Goal: Information Seeking & Learning: Check status

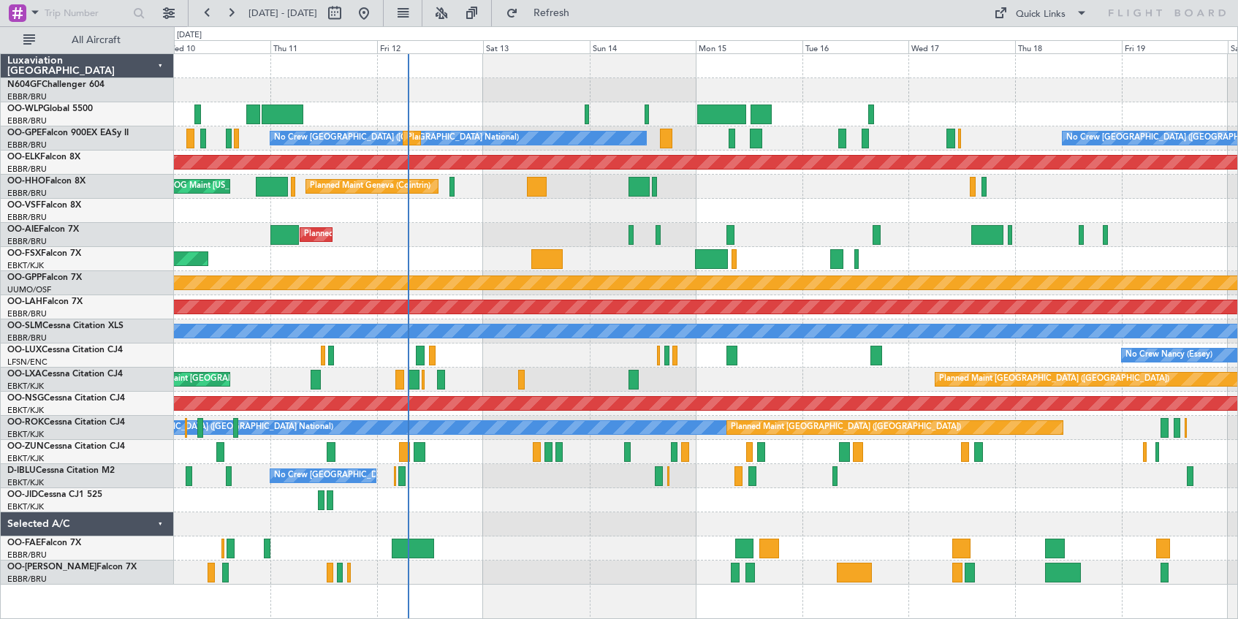
click at [858, 91] on div at bounding box center [705, 90] width 1063 height 24
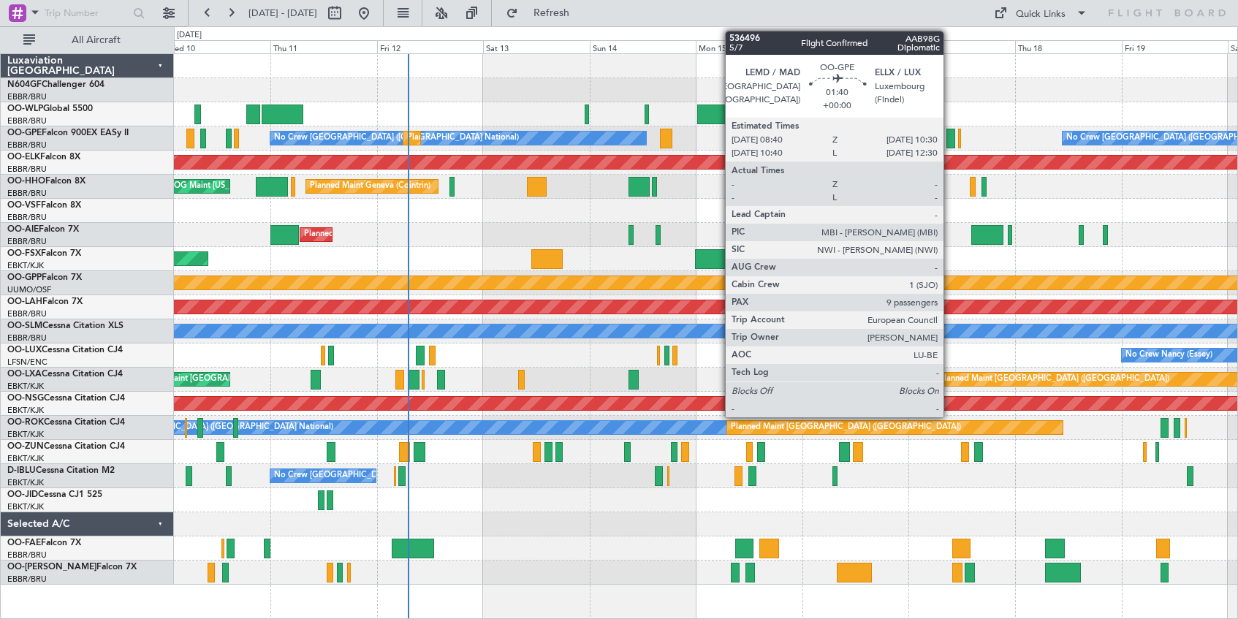
click at [950, 142] on div at bounding box center [950, 139] width 9 height 20
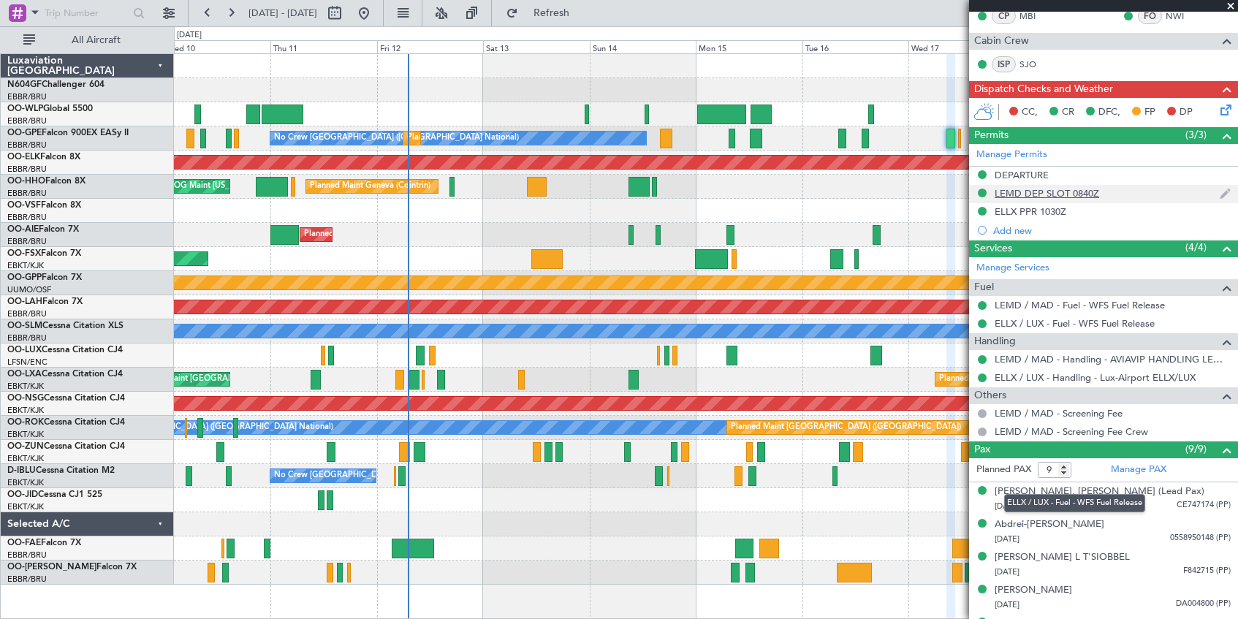
scroll to position [292, 0]
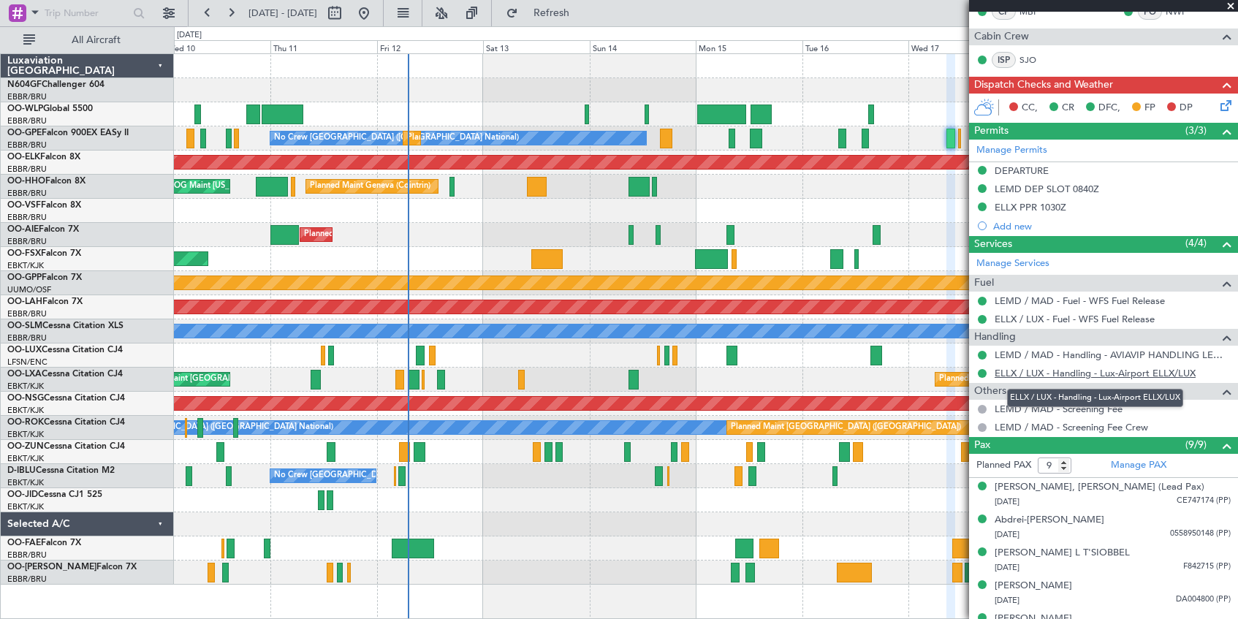
click at [1139, 373] on link "ELLX / LUX - Handling - Lux-Airport ELLX/LUX" at bounding box center [1095, 373] width 201 height 12
click at [1039, 373] on link "ELLX / LUX - Handling - Lux-Airport ELLX/LUX" at bounding box center [1095, 373] width 201 height 12
click at [1231, 7] on span at bounding box center [1230, 6] width 15 height 13
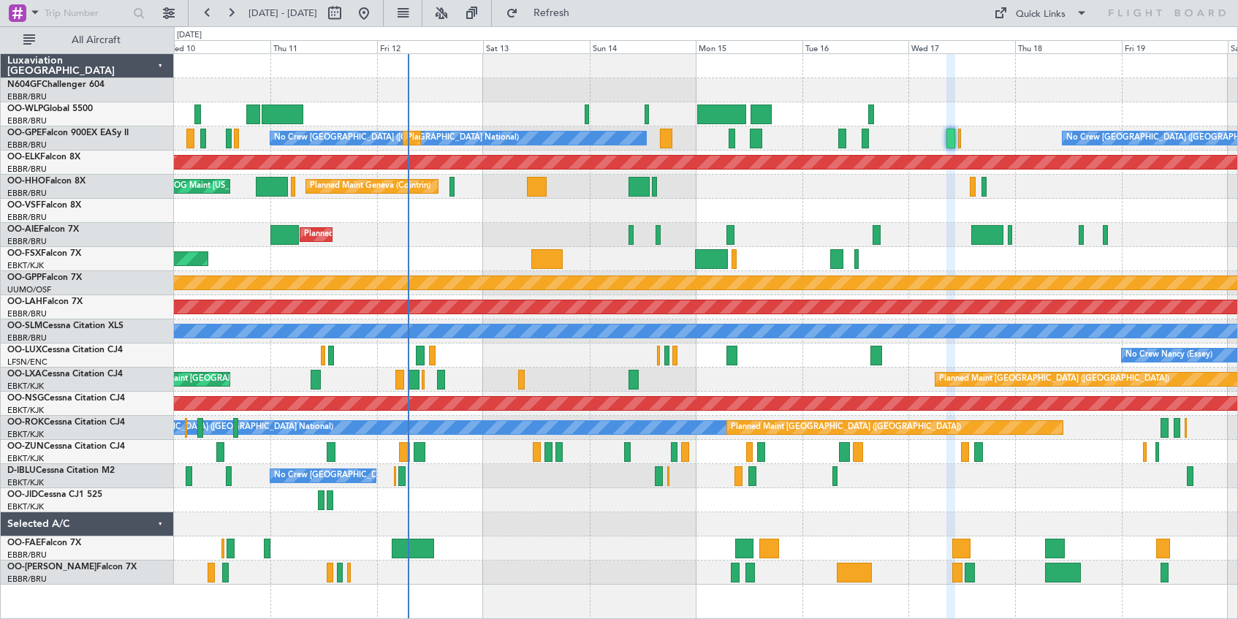
type input "0"
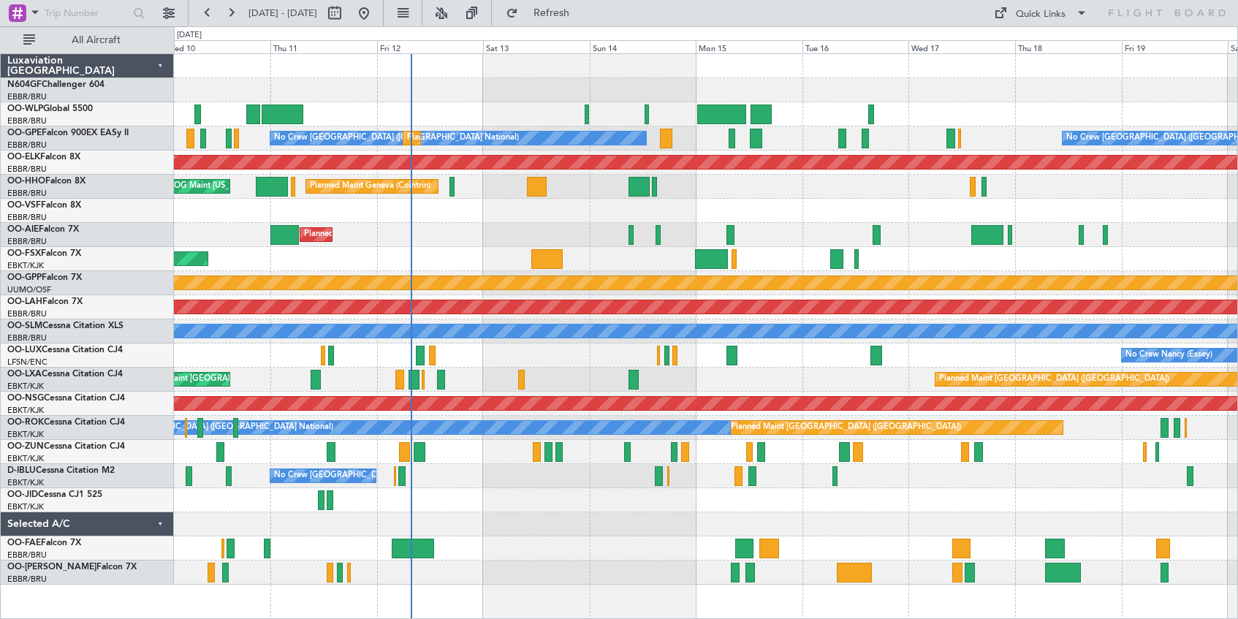
click at [0, 615] on html "[DATE] - [DATE] Refresh Quick Links All Aircraft Planned Maint Liege No Crew [G…" at bounding box center [619, 309] width 1238 height 619
click at [208, 14] on button at bounding box center [207, 12] width 23 height 23
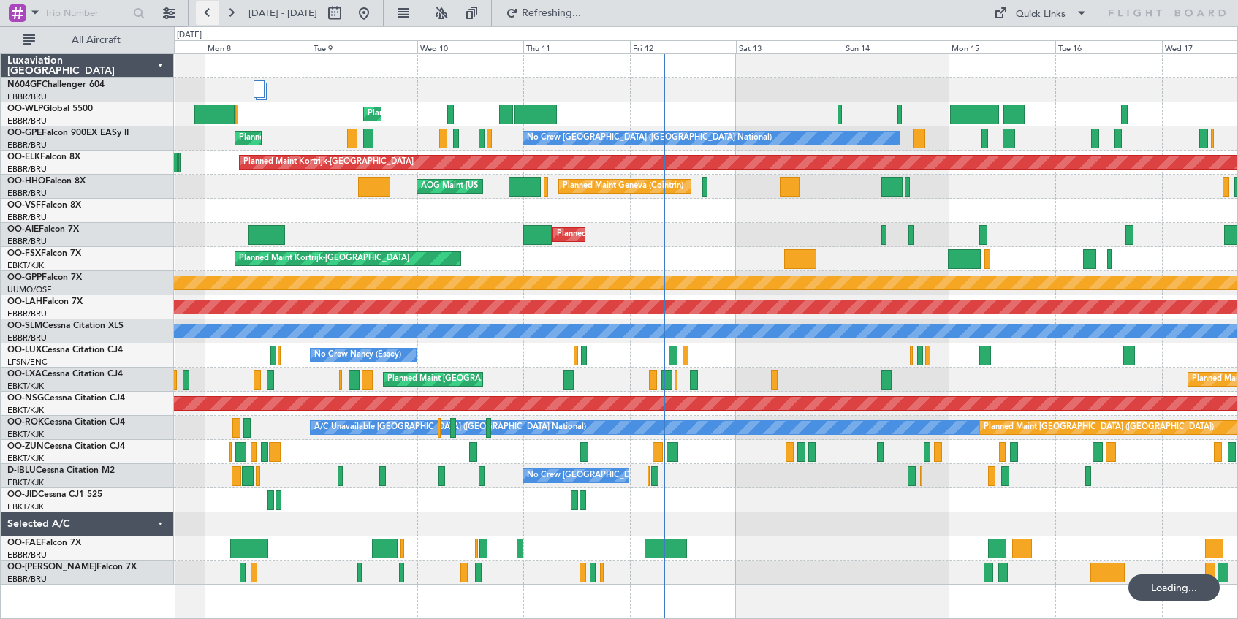
click at [208, 15] on button at bounding box center [207, 12] width 23 height 23
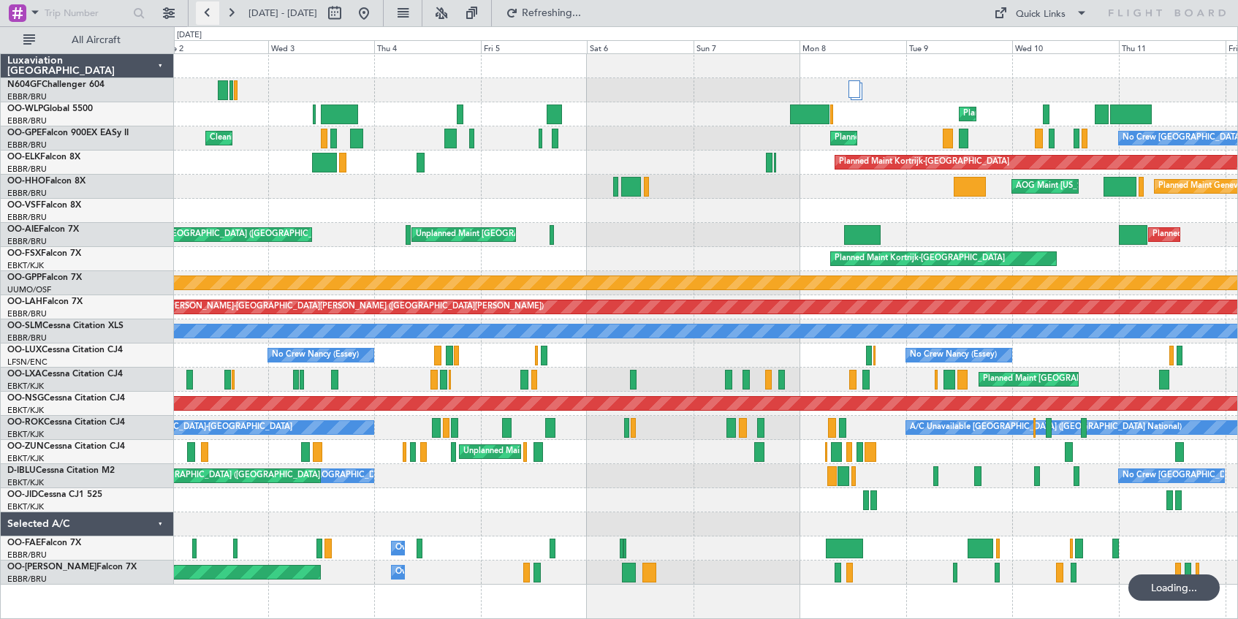
click at [208, 15] on button at bounding box center [207, 12] width 23 height 23
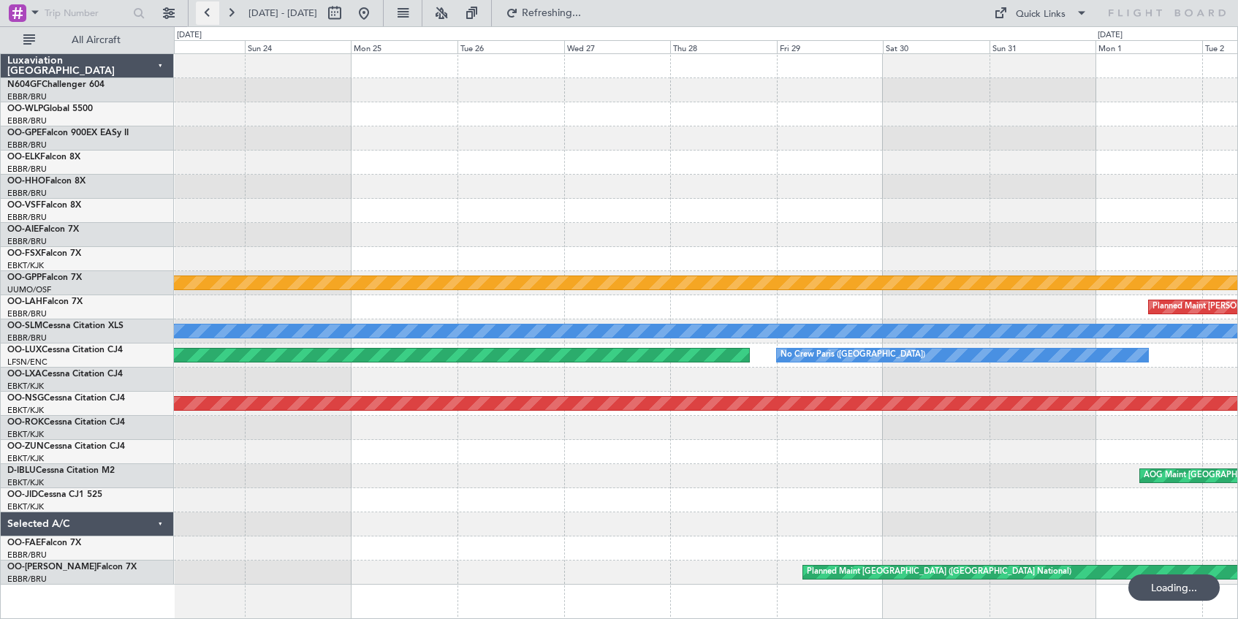
click at [208, 15] on button at bounding box center [207, 12] width 23 height 23
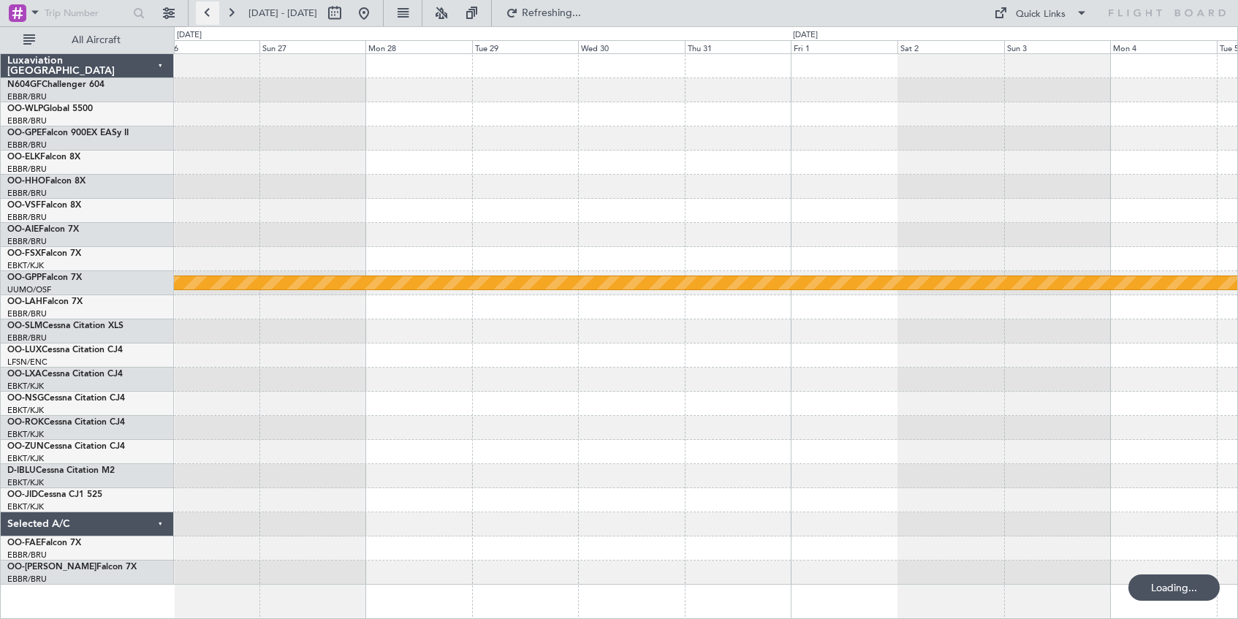
click at [208, 15] on button at bounding box center [207, 12] width 23 height 23
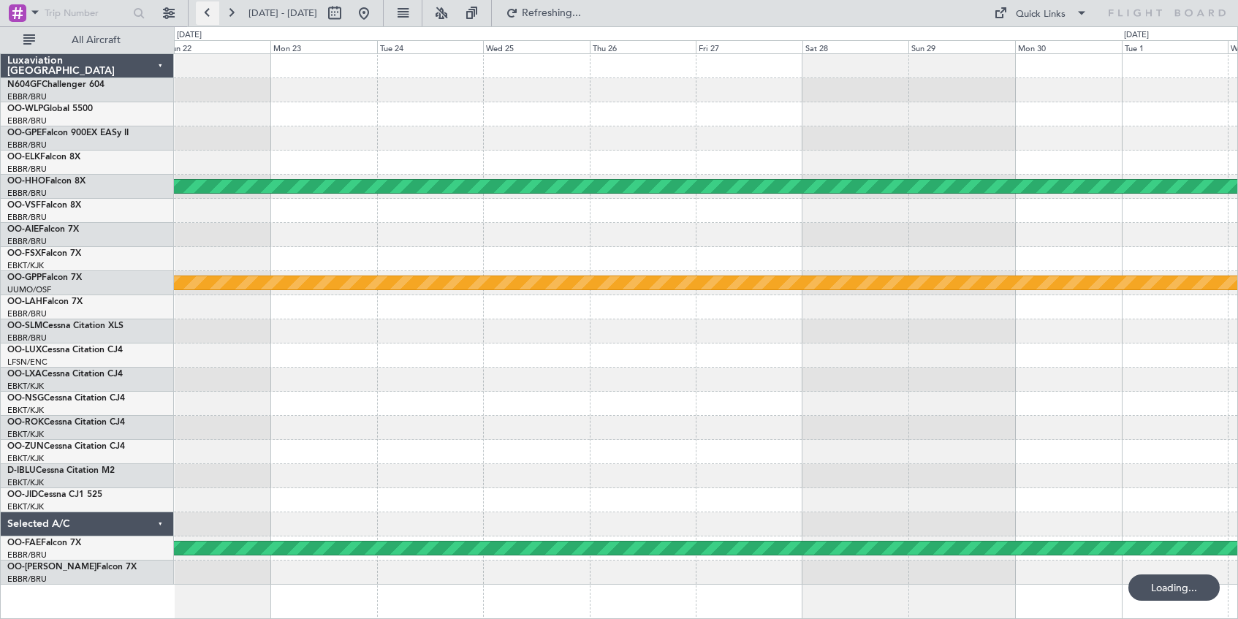
click at [206, 15] on button at bounding box center [207, 12] width 23 height 23
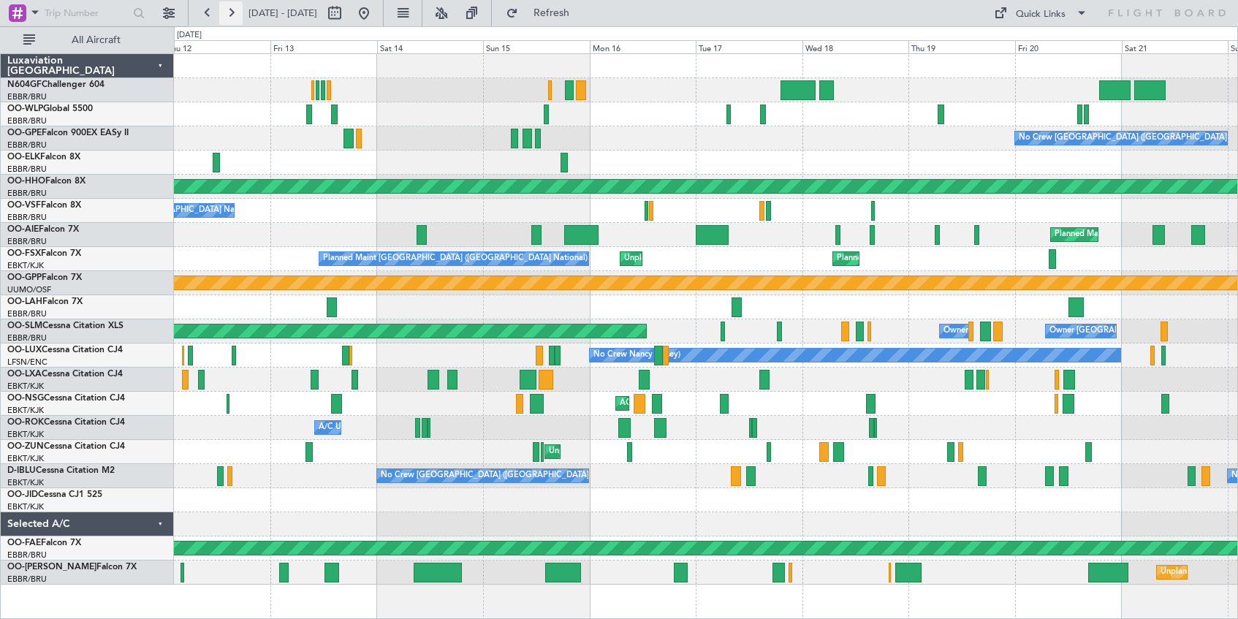
click at [235, 12] on button at bounding box center [230, 12] width 23 height 23
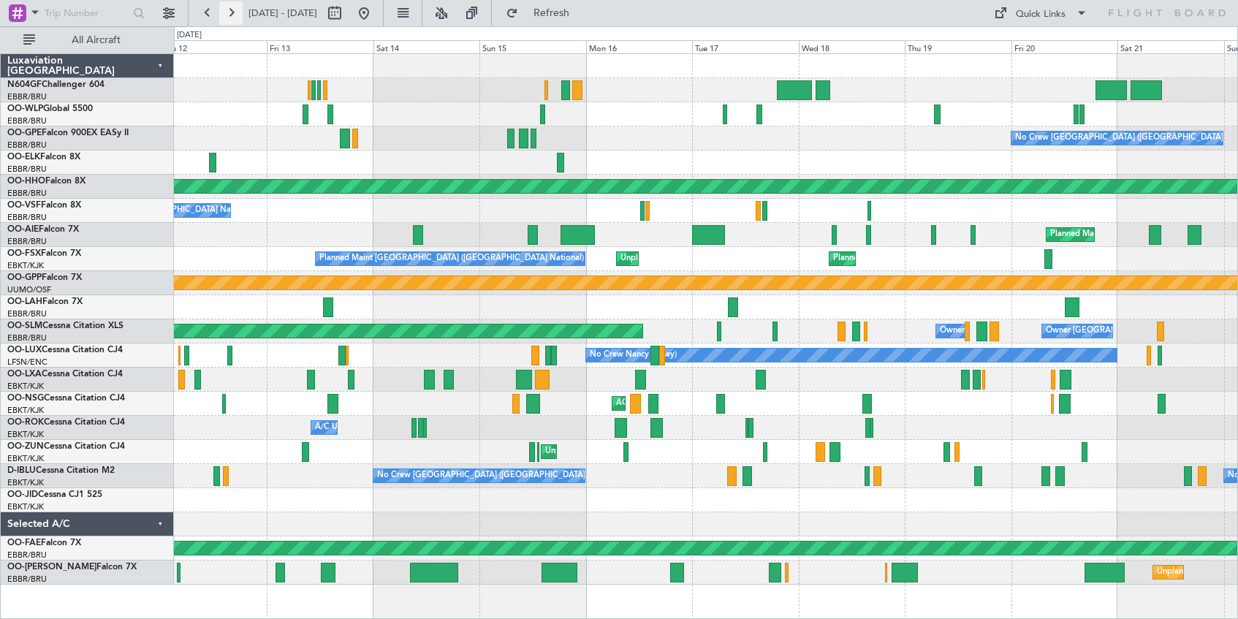
click at [235, 12] on button at bounding box center [230, 12] width 23 height 23
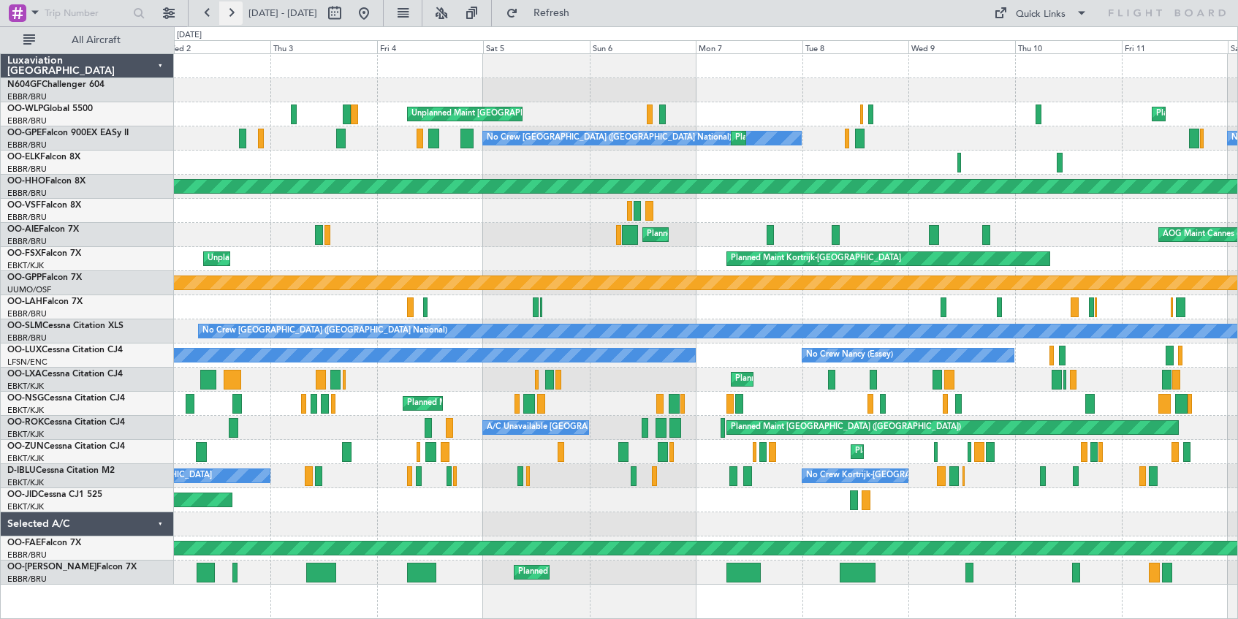
click at [232, 12] on button at bounding box center [230, 12] width 23 height 23
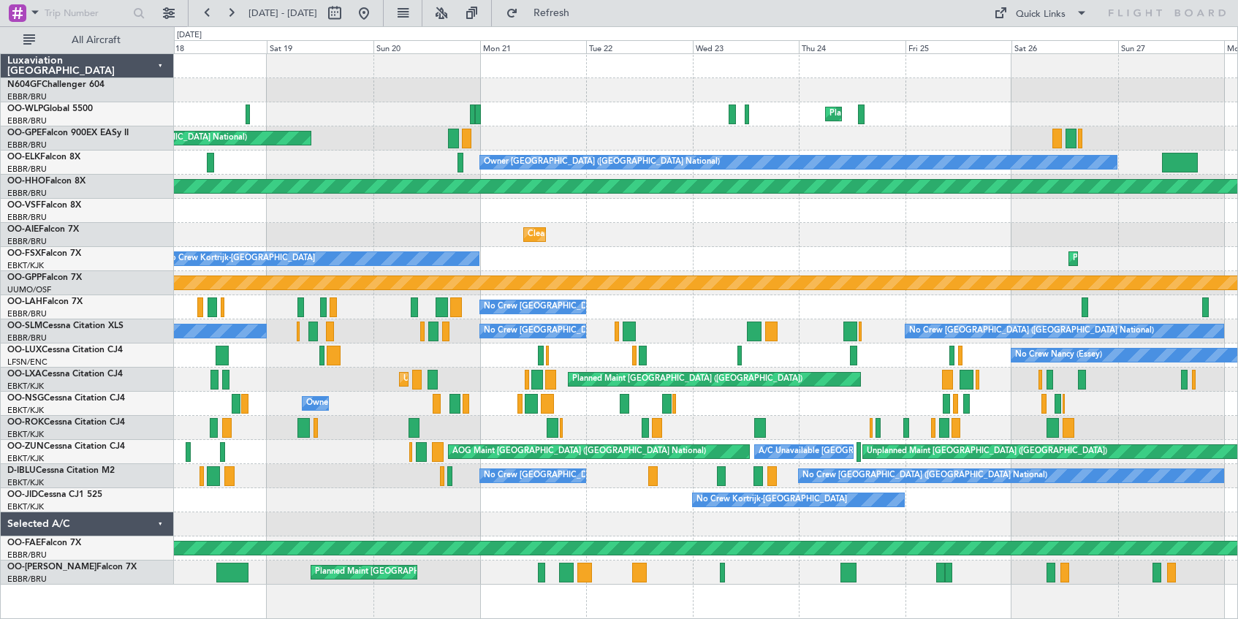
click at [386, 528] on div at bounding box center [705, 524] width 1063 height 24
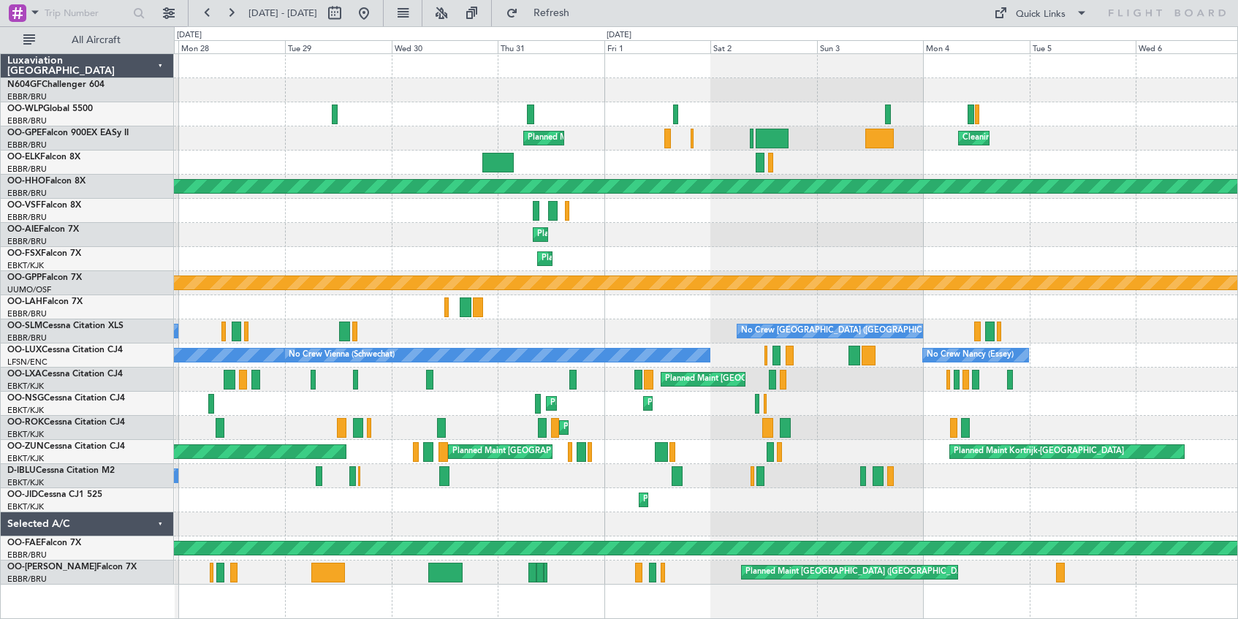
click at [160, 376] on div "Planned Maint [GEOGRAPHIC_DATA] ([GEOGRAPHIC_DATA] National) Cleaning [GEOGRAPH…" at bounding box center [619, 322] width 1238 height 593
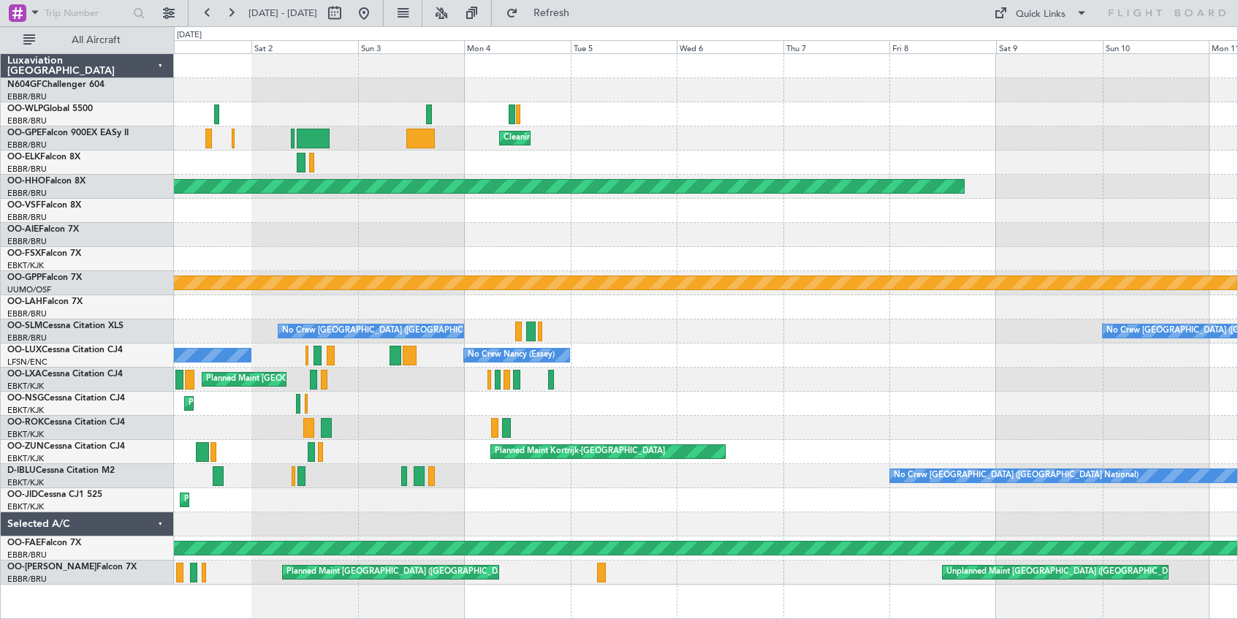
click at [653, 395] on div "Planned Maint Kortrijk-[GEOGRAPHIC_DATA] Planned Maint [GEOGRAPHIC_DATA]-[GEOGR…" at bounding box center [705, 404] width 1063 height 24
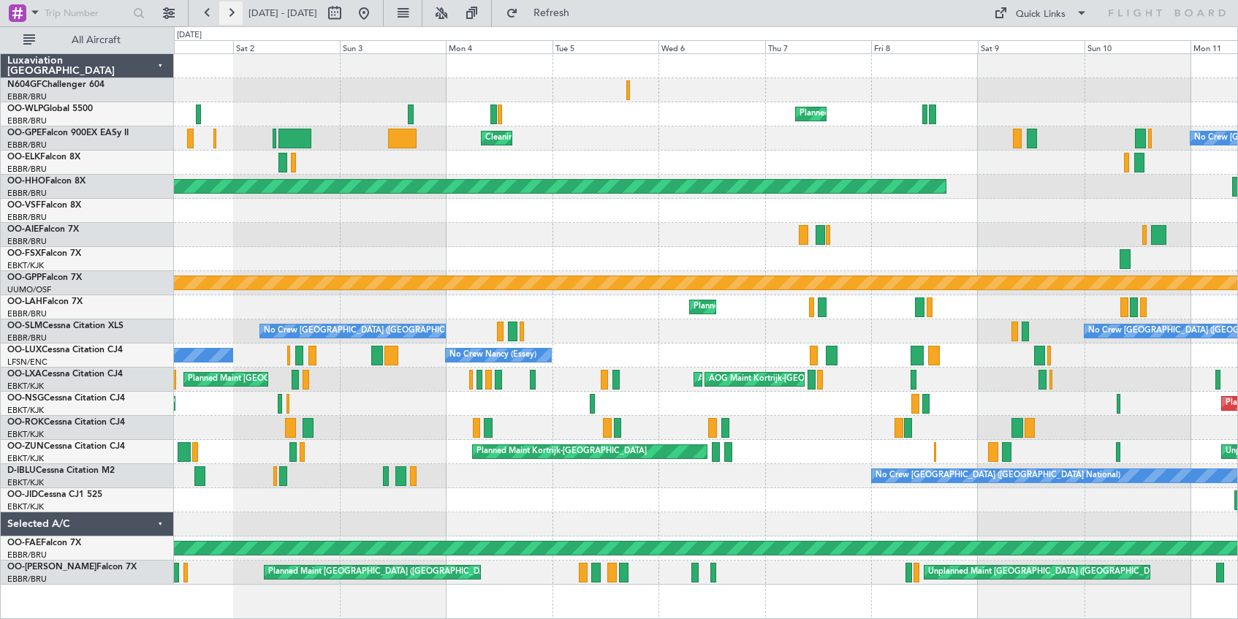
click at [232, 10] on button at bounding box center [230, 12] width 23 height 23
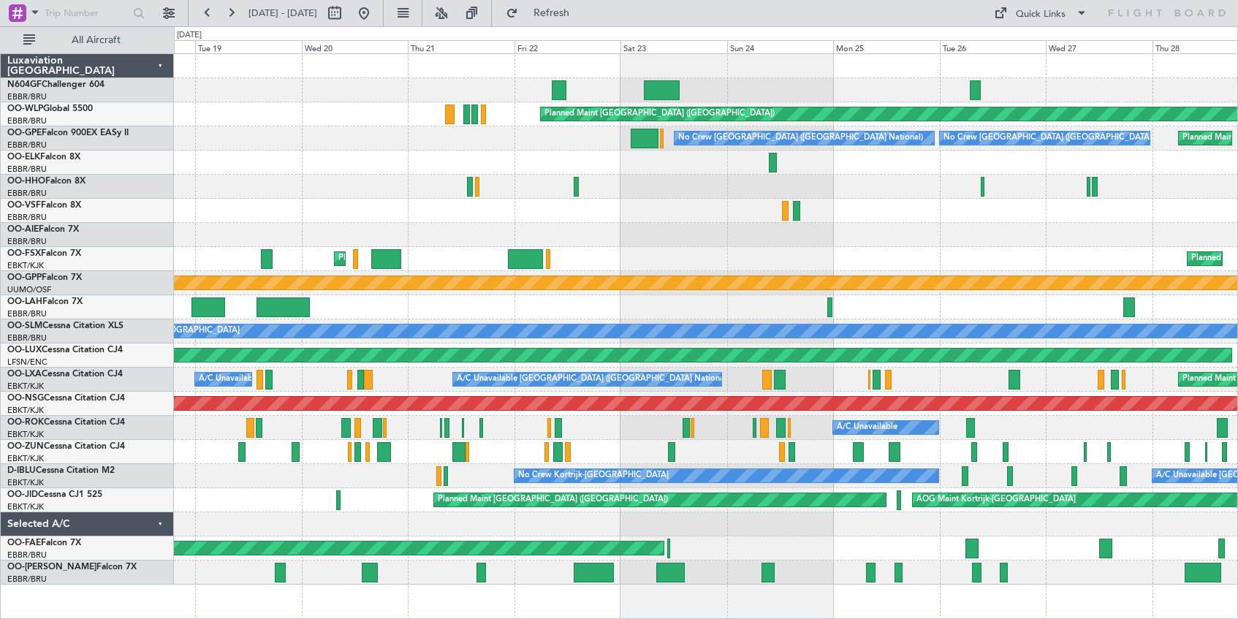
click at [96, 85] on div "Planned Maint [GEOGRAPHIC_DATA] ([GEOGRAPHIC_DATA]) No Crew [GEOGRAPHIC_DATA] (…" at bounding box center [619, 322] width 1238 height 593
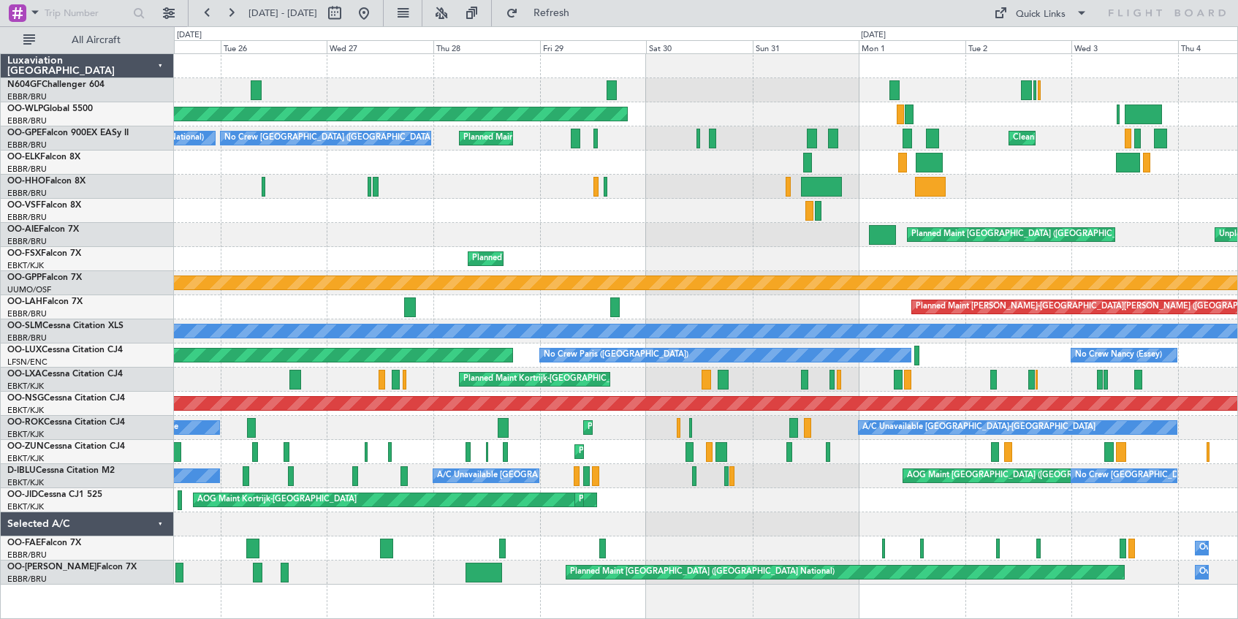
click at [157, 175] on div "Planned Maint [GEOGRAPHIC_DATA] ([GEOGRAPHIC_DATA]) Planned Maint [GEOGRAPHIC_D…" at bounding box center [619, 322] width 1238 height 593
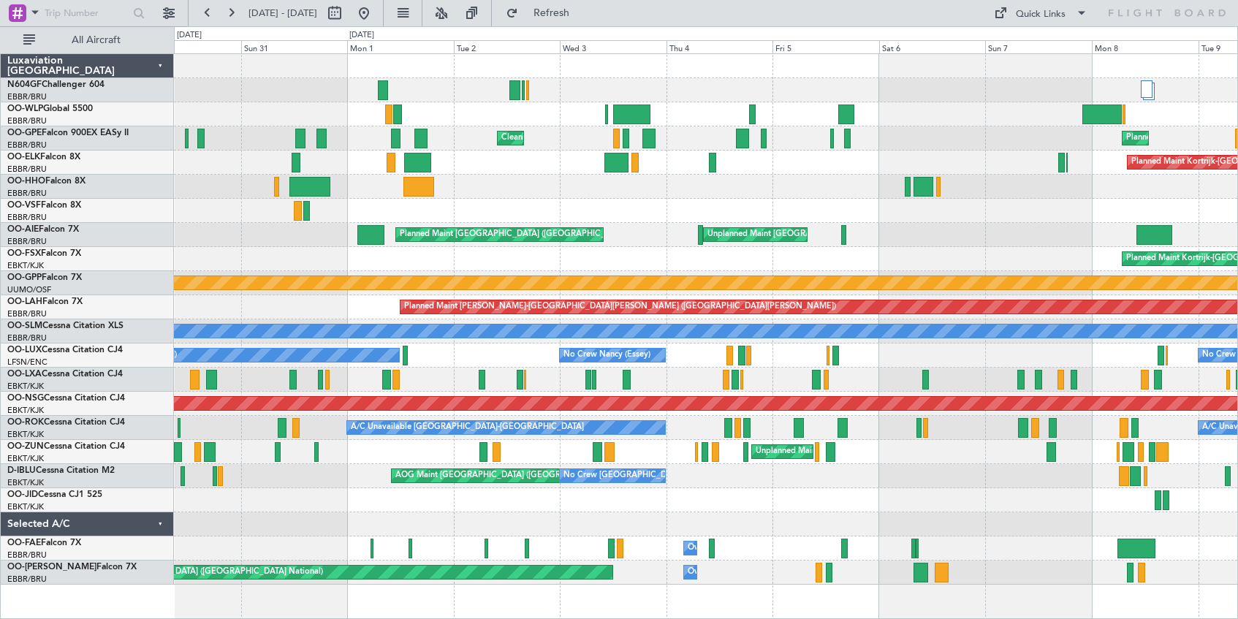
click at [506, 171] on div "Planned Maint Kortrijk-[GEOGRAPHIC_DATA]" at bounding box center [705, 163] width 1063 height 24
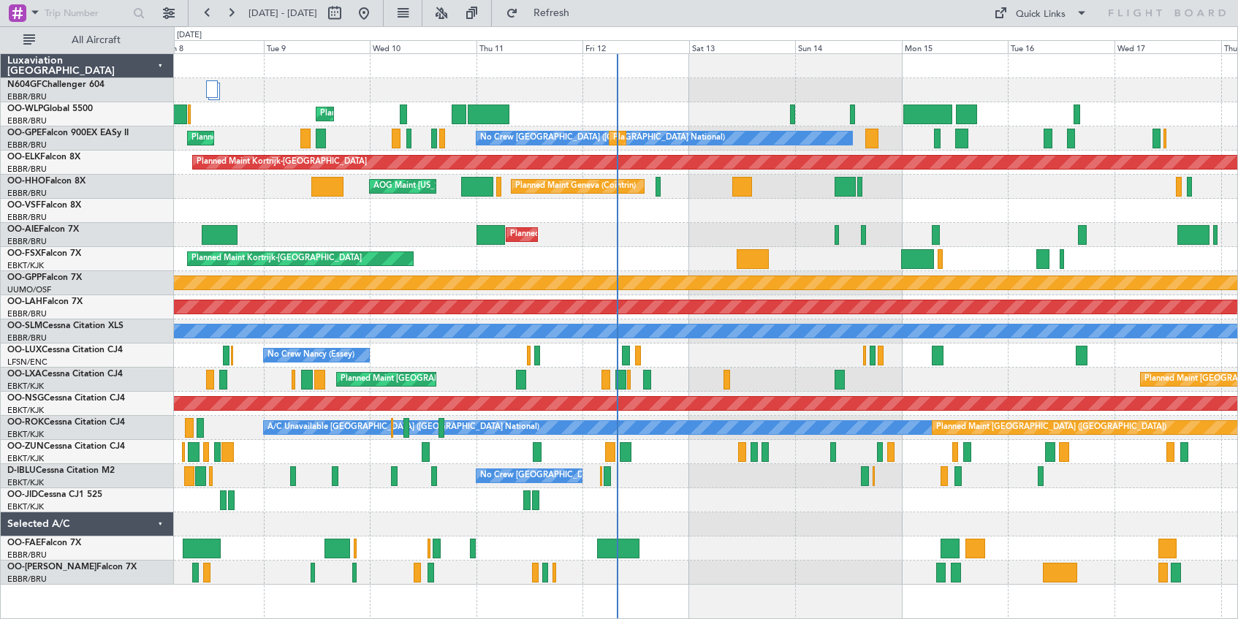
click at [117, 493] on div "Planned Maint Liege Planned Maint [GEOGRAPHIC_DATA] ([GEOGRAPHIC_DATA]) No Crew…" at bounding box center [619, 322] width 1238 height 593
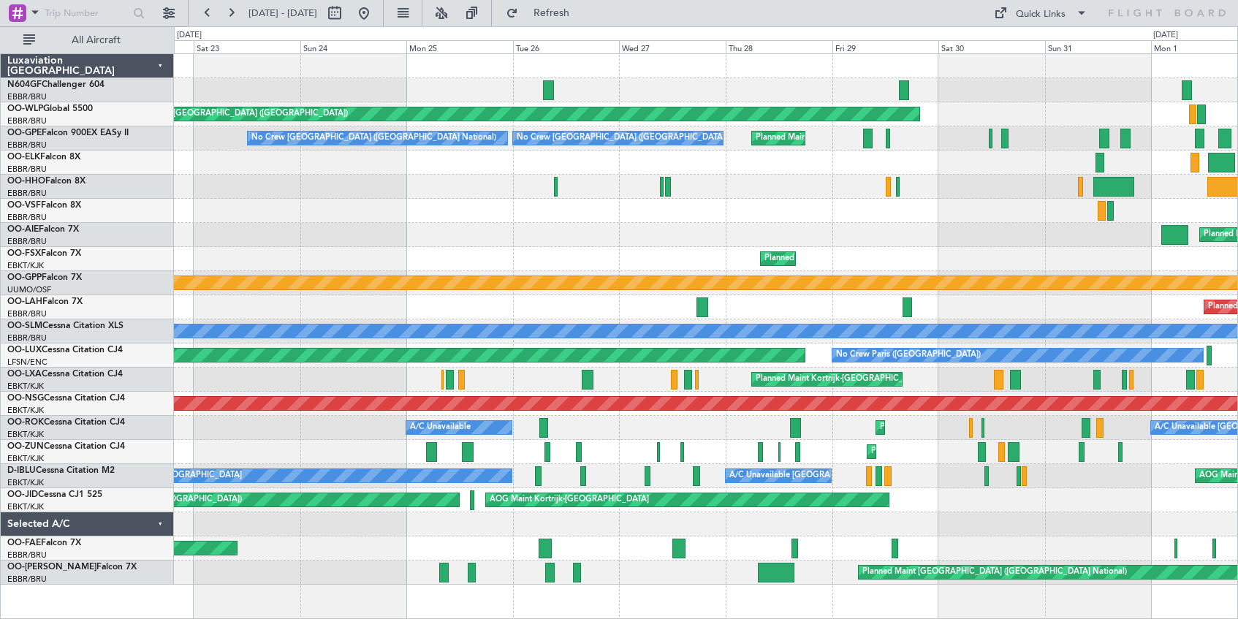
click at [1079, 501] on div "Planned Maint Kortrijk-[GEOGRAPHIC_DATA] AOG Maint [GEOGRAPHIC_DATA]-[GEOGRAPHI…" at bounding box center [705, 500] width 1063 height 24
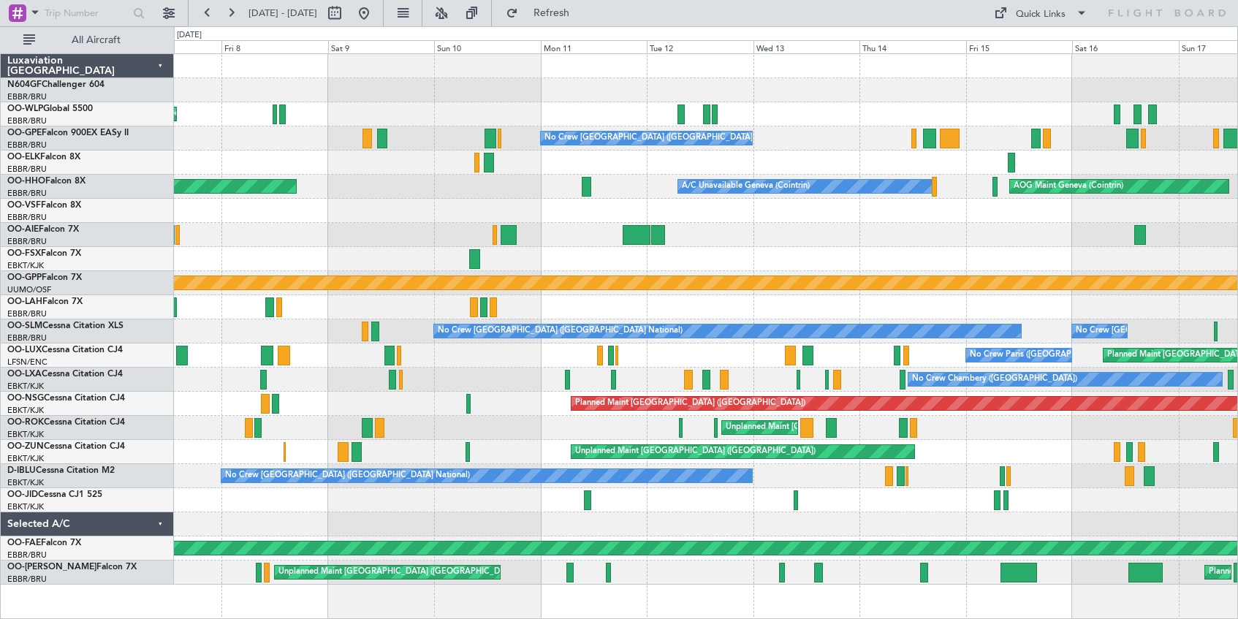
click at [894, 513] on div "Planned Maint Milan (Linate) No Crew [GEOGRAPHIC_DATA] (Brussels National) AOG …" at bounding box center [705, 319] width 1063 height 531
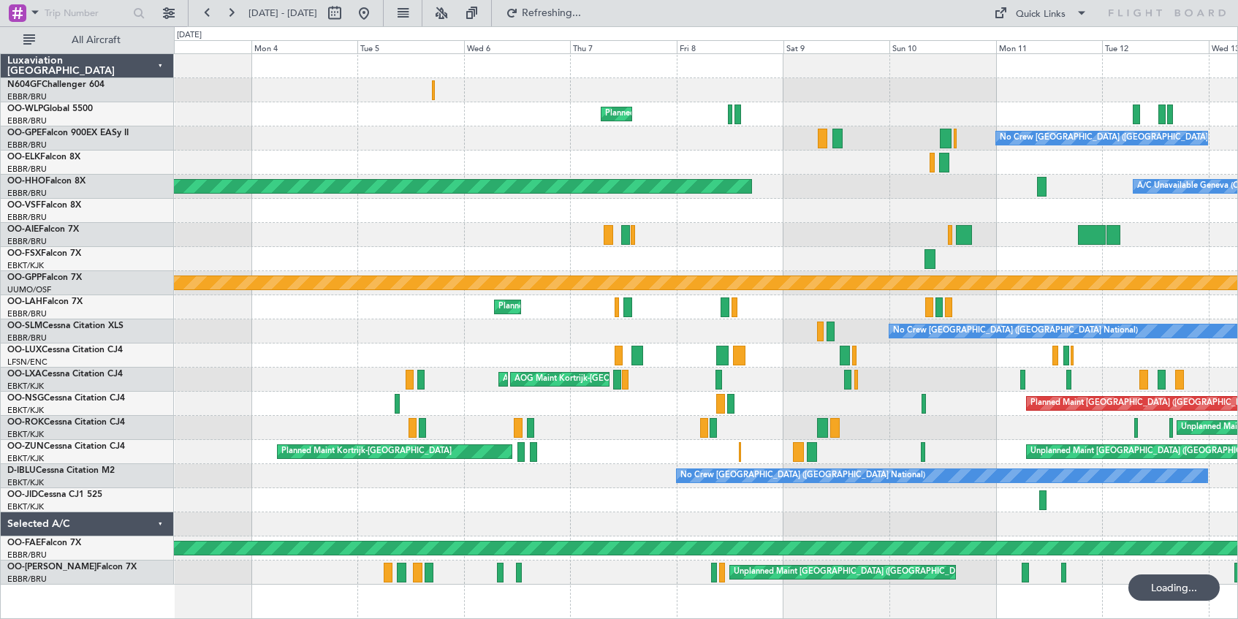
click at [914, 502] on div "Planned Maint Milan (Linate) No Crew [GEOGRAPHIC_DATA] (Brussels National) Plan…" at bounding box center [705, 319] width 1063 height 531
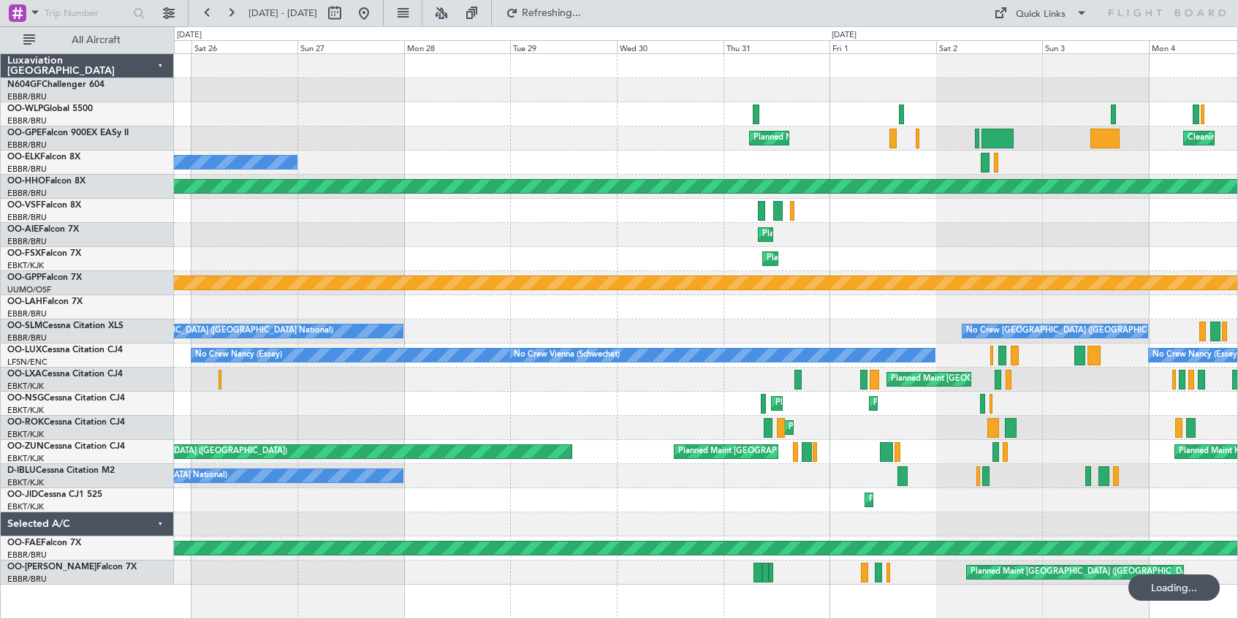
click at [1100, 493] on div "Planned Maint Kortrijk-[GEOGRAPHIC_DATA]" at bounding box center [705, 500] width 1063 height 24
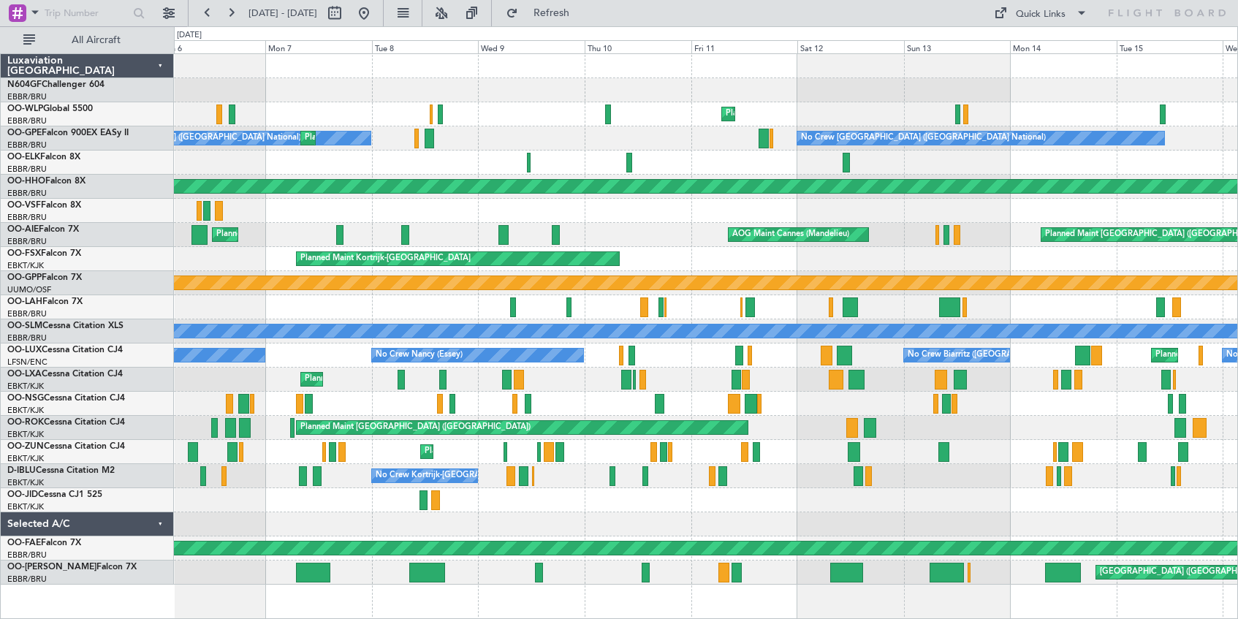
click at [1237, 494] on html "[DATE] - [DATE] Refresh Quick Links All Aircraft Planned Maint Liege Unplanned …" at bounding box center [619, 309] width 1238 height 619
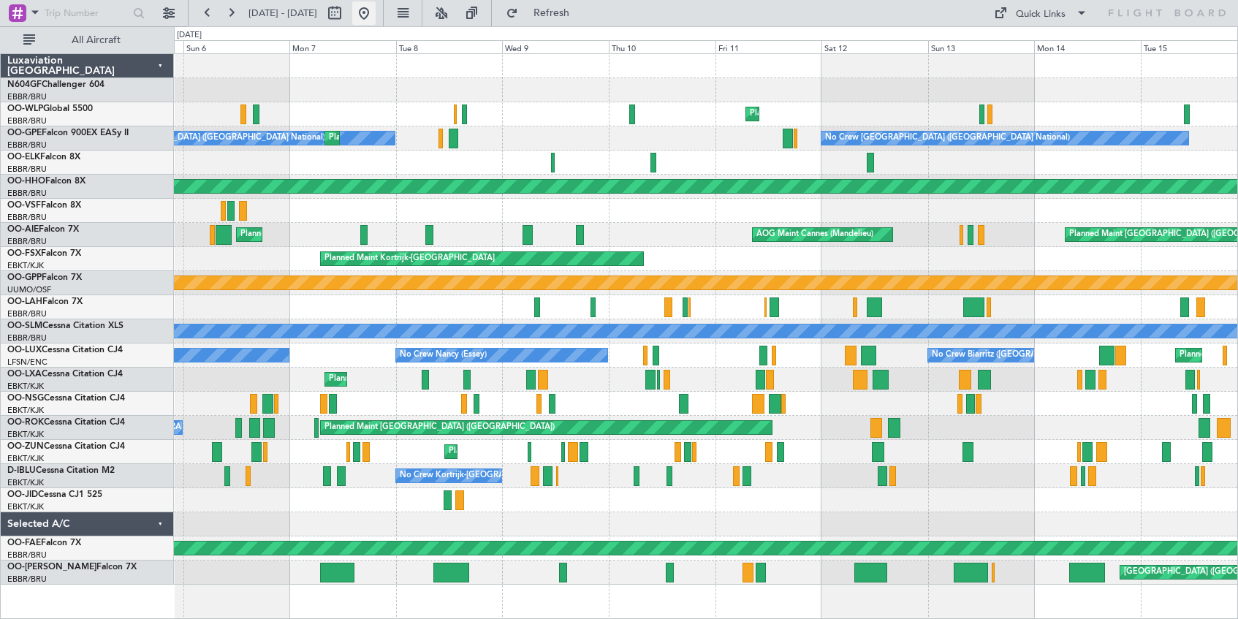
click at [376, 12] on button at bounding box center [363, 12] width 23 height 23
